Goal: Check status: Check status

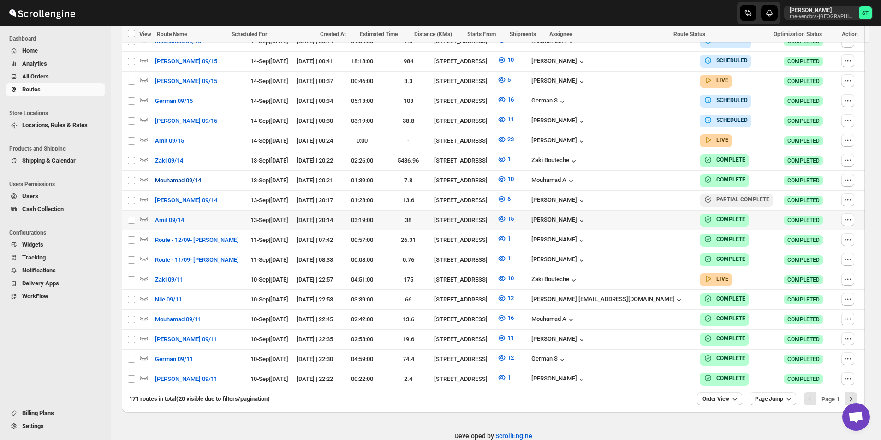
scroll to position [365, 0]
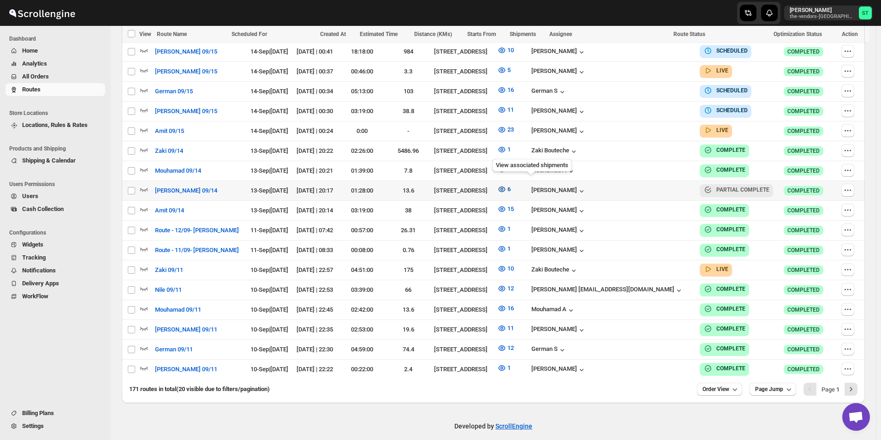
click at [507, 186] on icon "button" at bounding box center [501, 189] width 9 height 9
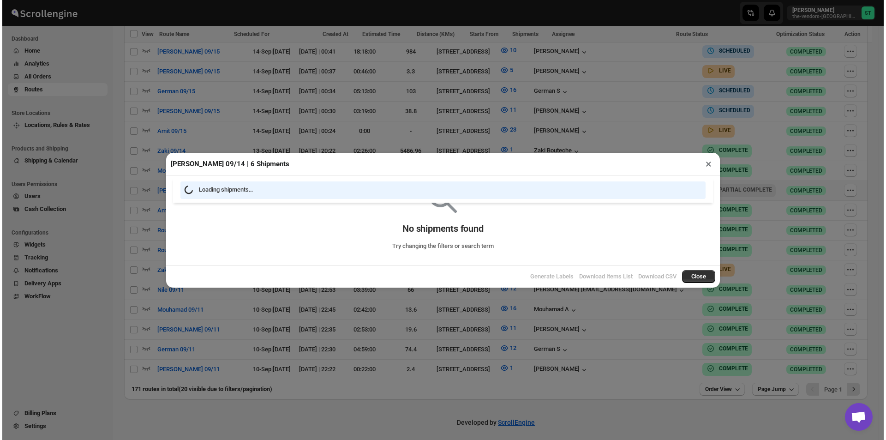
scroll to position [362, 0]
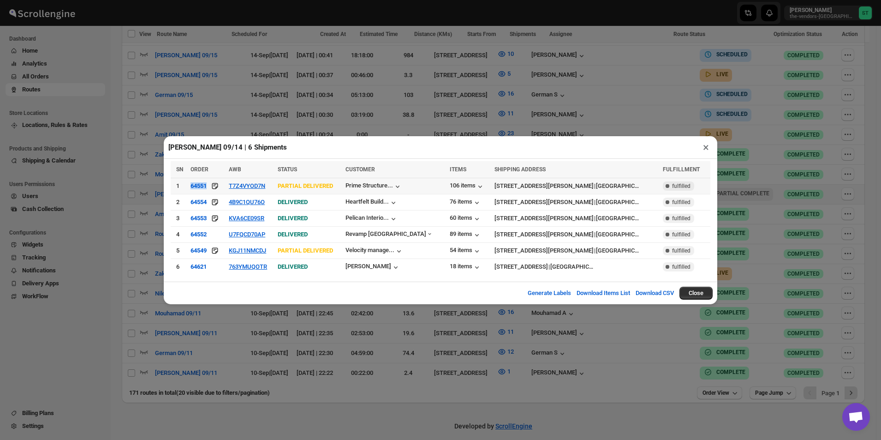
drag, startPoint x: 215, startPoint y: 189, endPoint x: 188, endPoint y: 187, distance: 26.8
click at [188, 187] on tr "1 64551 T7Z4VYOD7N PARTIAL DELIVERED Prime Structure... 106 items [STREET_ADDRE…" at bounding box center [441, 186] width 540 height 16
copy tr "64551"
click at [263, 186] on button "T7Z4VYOD7N" at bounding box center [247, 185] width 36 height 7
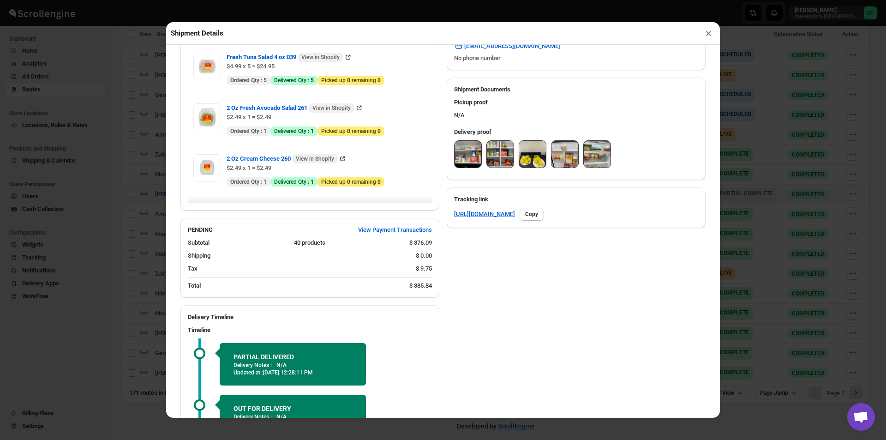
scroll to position [252, 0]
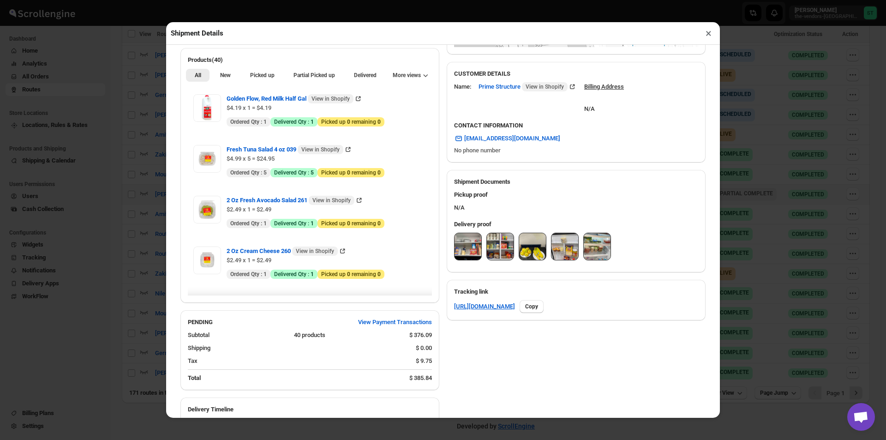
click at [466, 247] on img at bounding box center [468, 246] width 27 height 27
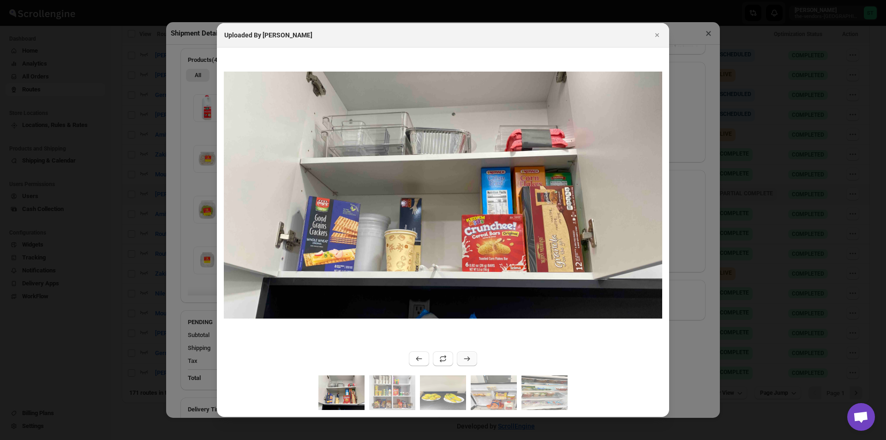
click at [466, 358] on icon ":r82g:" at bounding box center [466, 358] width 9 height 9
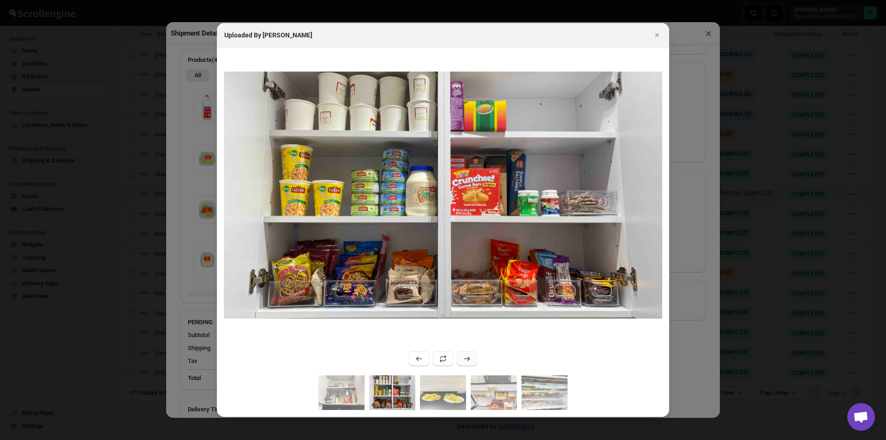
click at [466, 358] on icon ":r82g:" at bounding box center [466, 358] width 9 height 9
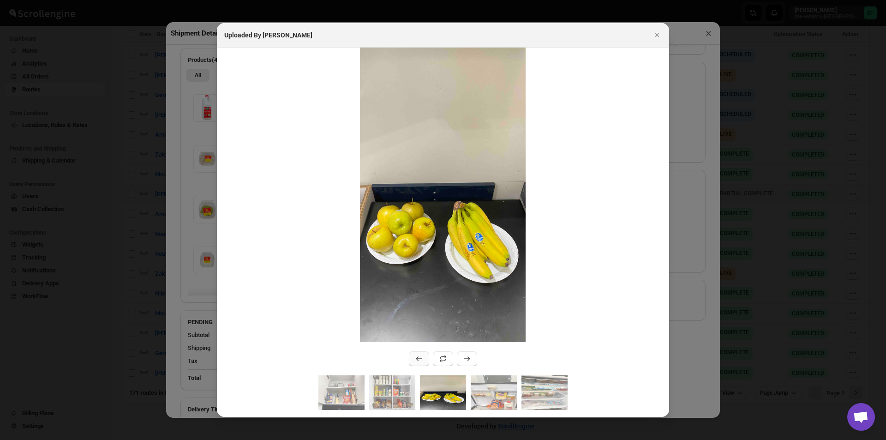
click at [413, 361] on button ":r82g:" at bounding box center [419, 358] width 20 height 15
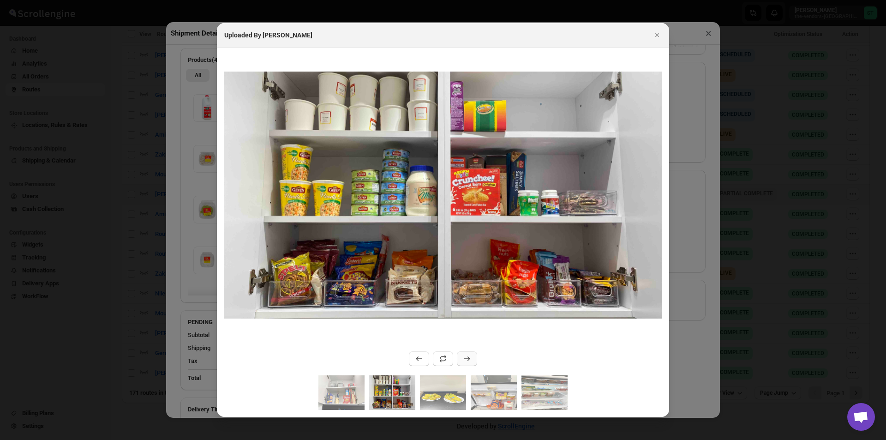
click at [467, 359] on icon ":r82g:" at bounding box center [466, 358] width 9 height 9
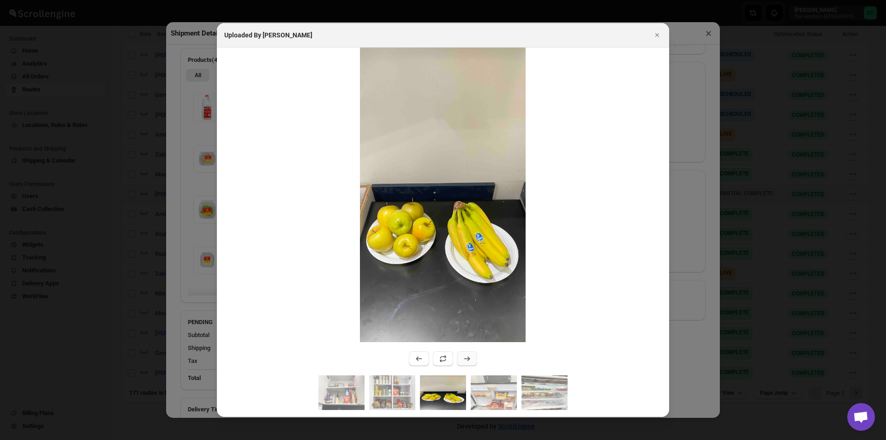
click at [468, 358] on icon ":r82g:" at bounding box center [466, 358] width 9 height 9
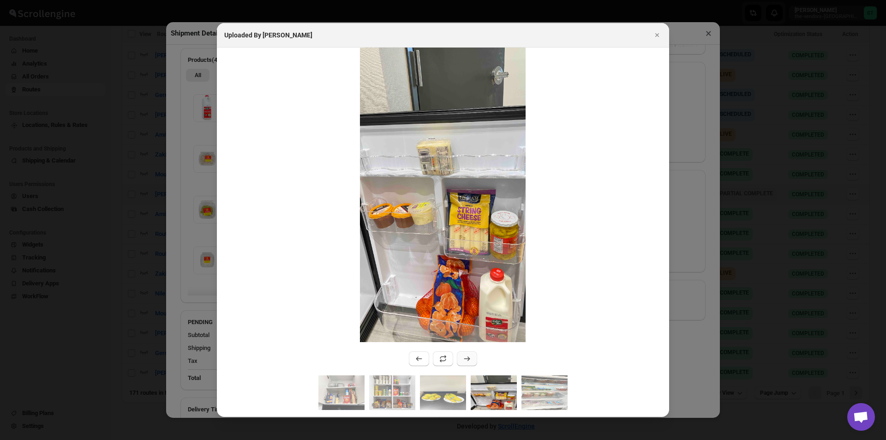
click at [467, 359] on icon ":r82g:" at bounding box center [466, 358] width 9 height 9
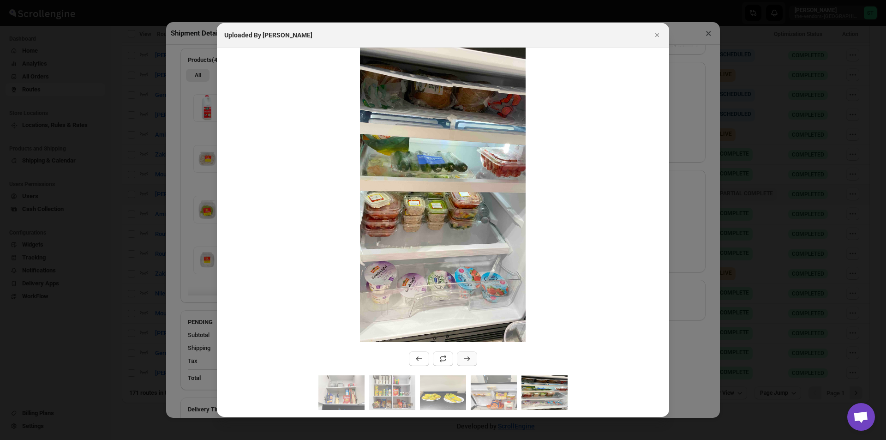
click at [467, 360] on icon ":r82g:" at bounding box center [466, 358] width 9 height 9
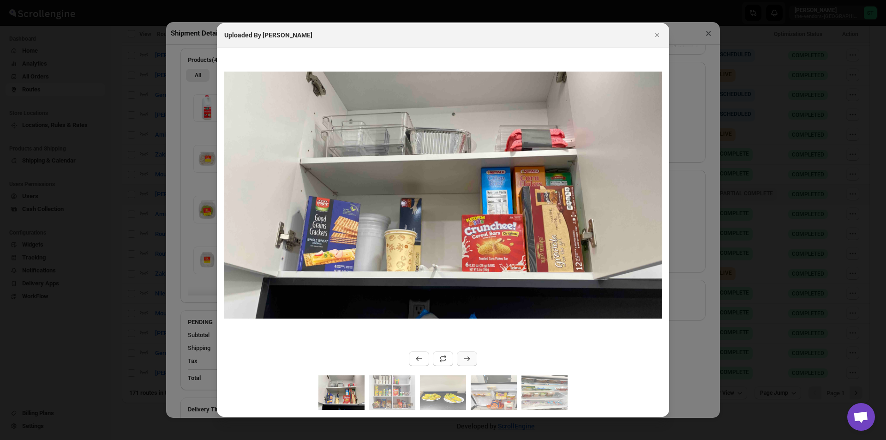
click at [467, 360] on icon ":r82g:" at bounding box center [466, 358] width 9 height 9
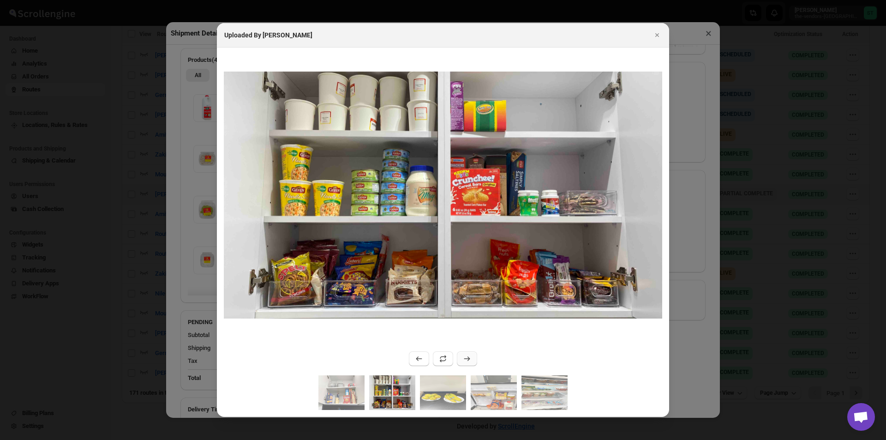
click at [474, 354] on button ":r82g:" at bounding box center [467, 358] width 20 height 15
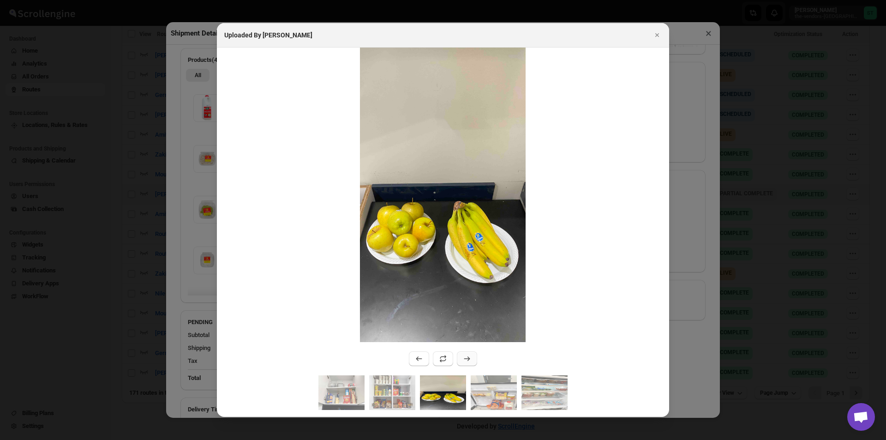
click at [472, 354] on button ":r82g:" at bounding box center [467, 358] width 20 height 15
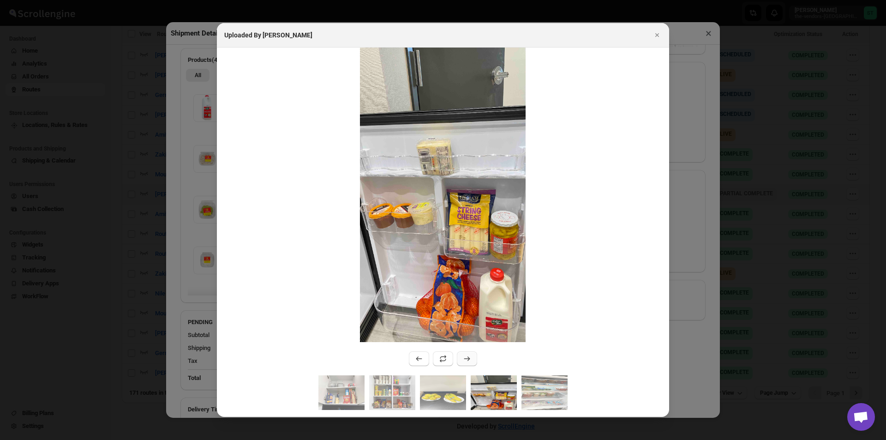
click at [472, 354] on button ":r82g:" at bounding box center [467, 358] width 20 height 15
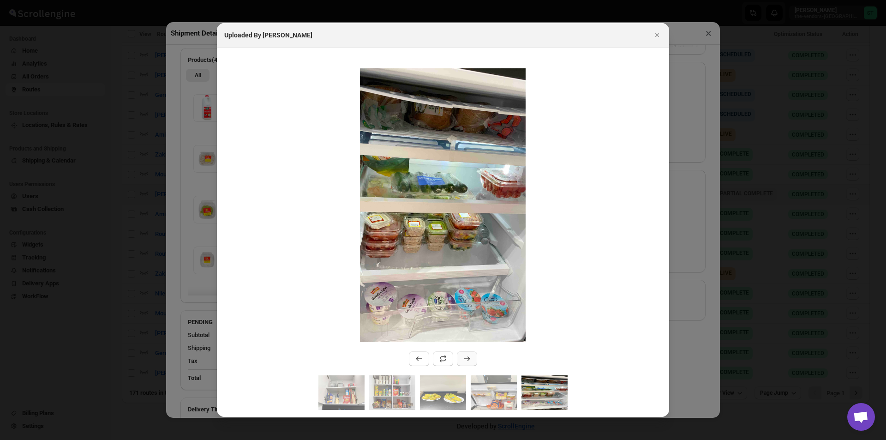
click at [467, 355] on icon ":r82g:" at bounding box center [466, 358] width 9 height 9
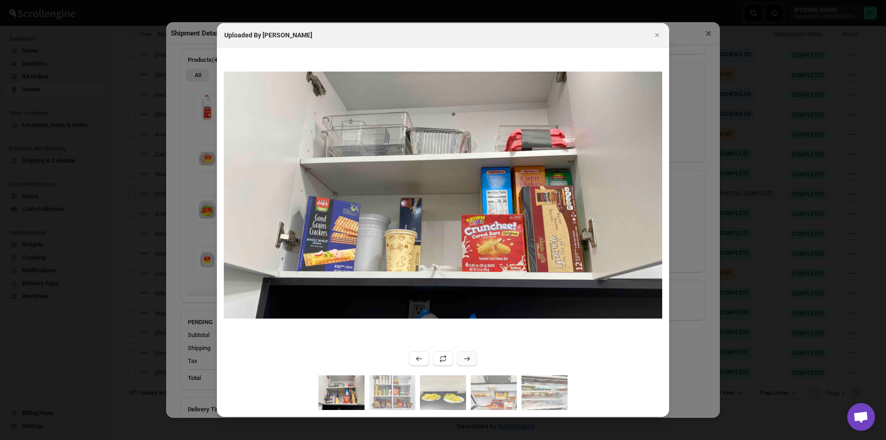
click at [467, 354] on icon ":r82g:" at bounding box center [466, 358] width 9 height 9
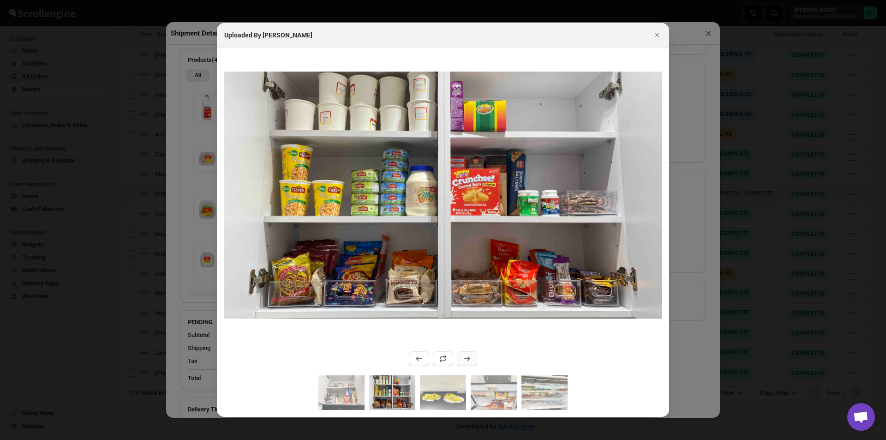
click at [467, 354] on icon ":r82g:" at bounding box center [466, 358] width 9 height 9
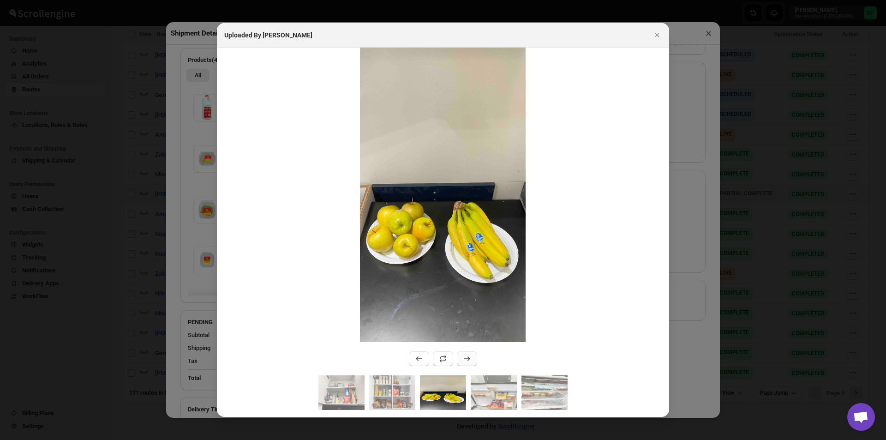
click at [467, 354] on icon ":r82g:" at bounding box center [466, 358] width 9 height 9
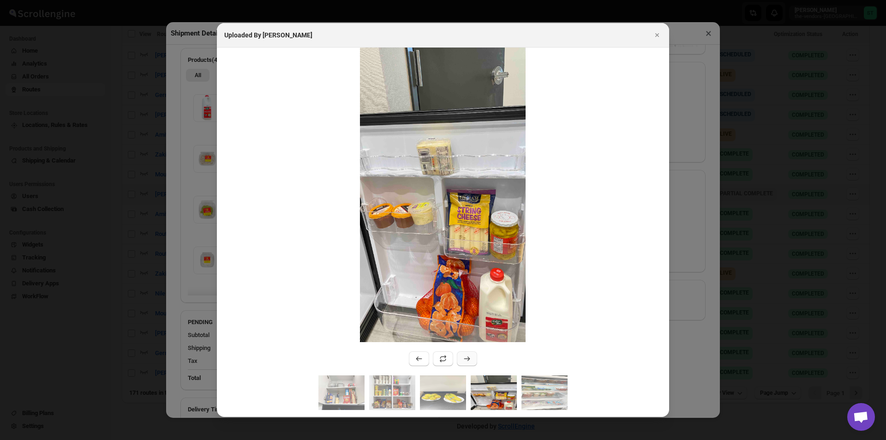
click at [467, 354] on icon ":r82g:" at bounding box center [466, 358] width 9 height 9
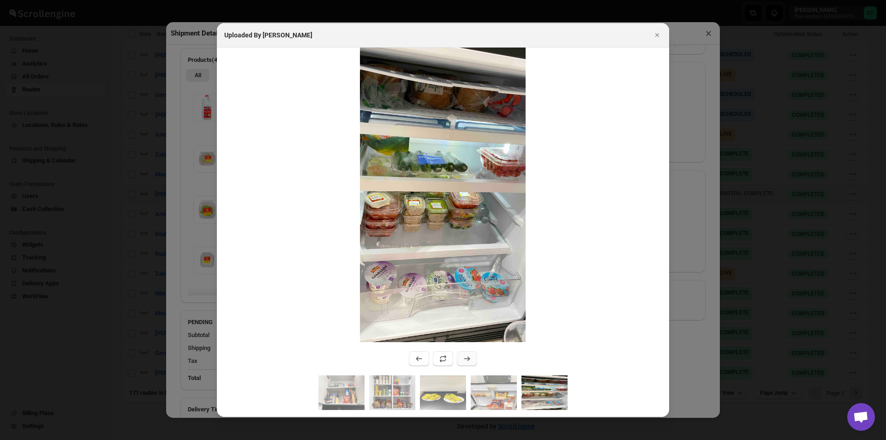
click at [467, 354] on icon ":r82g:" at bounding box center [466, 358] width 9 height 9
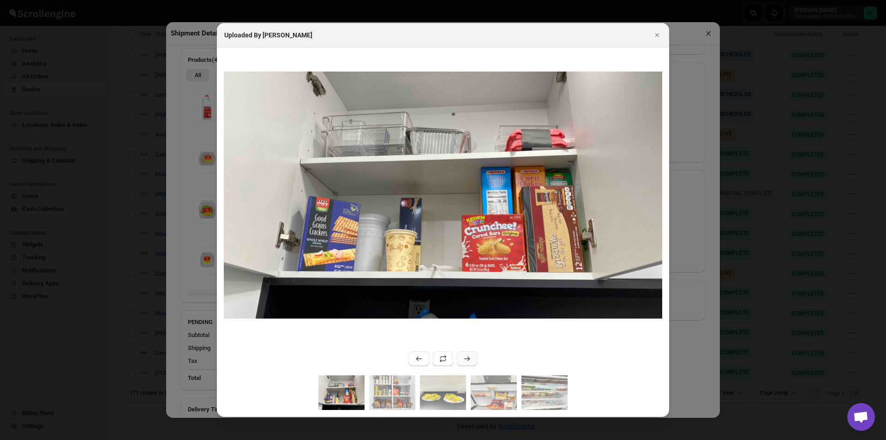
click at [467, 354] on icon ":r82g:" at bounding box center [466, 358] width 9 height 9
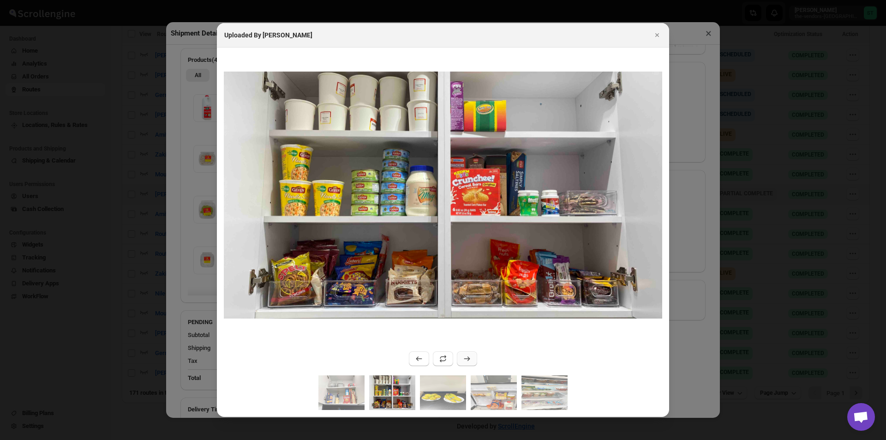
click at [461, 360] on button ":r82g:" at bounding box center [467, 358] width 20 height 15
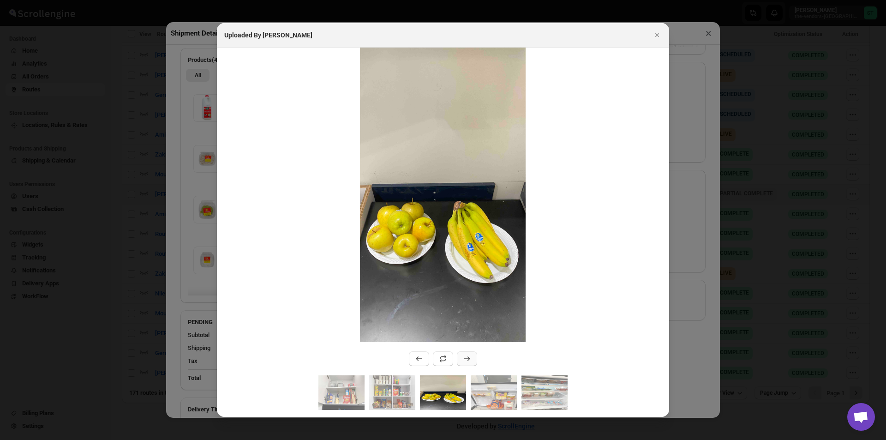
click at [461, 360] on button ":r82g:" at bounding box center [467, 358] width 20 height 15
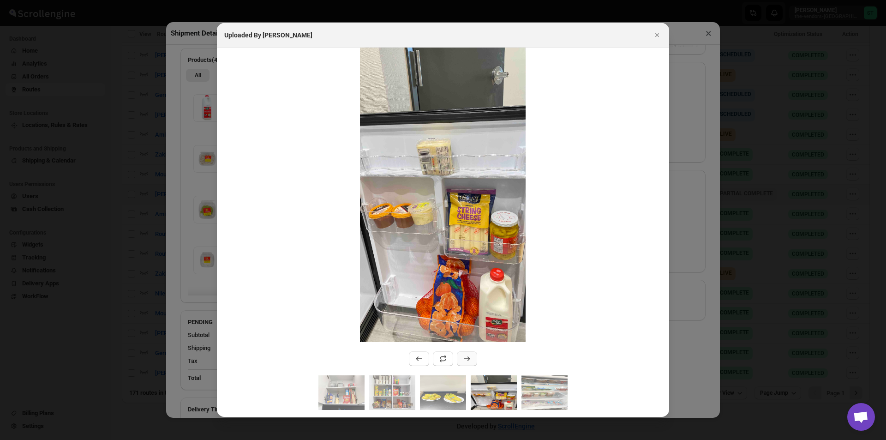
click at [461, 360] on button ":r82g:" at bounding box center [467, 358] width 20 height 15
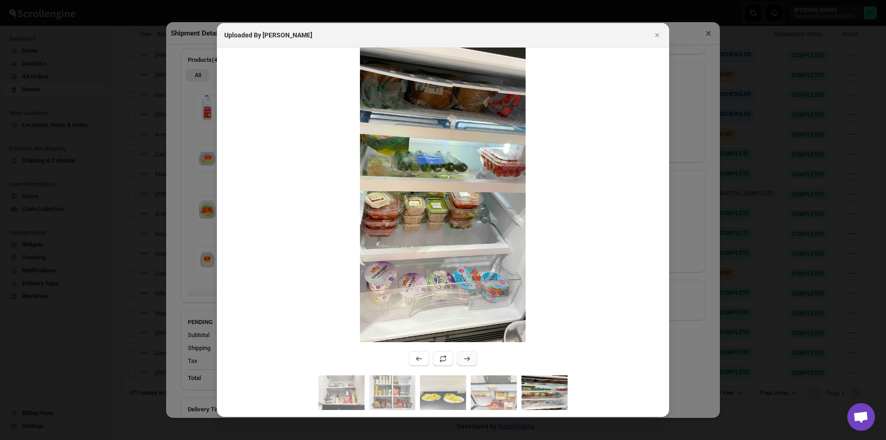
click at [461, 360] on button ":r82g:" at bounding box center [467, 358] width 20 height 15
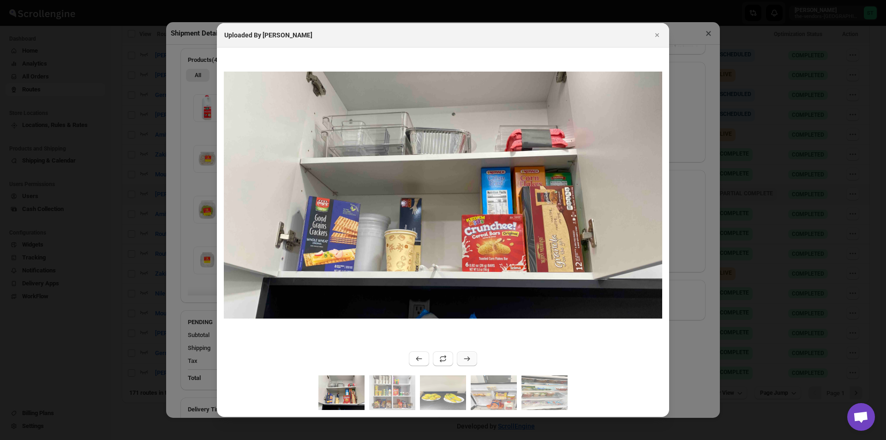
click at [461, 361] on button ":r82g:" at bounding box center [467, 358] width 20 height 15
